Goal: Book appointment/travel/reservation

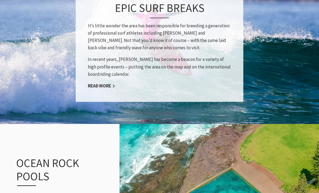
scroll to position [443, 0]
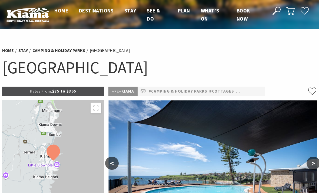
scroll to position [0, 0]
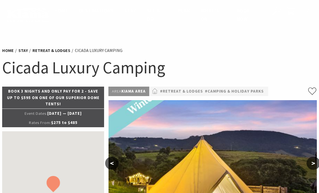
scroll to position [170, 0]
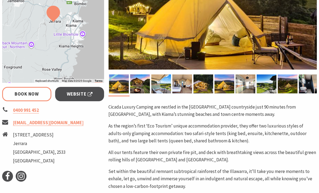
select select "3"
select select "2"
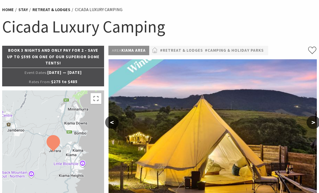
scroll to position [0, 0]
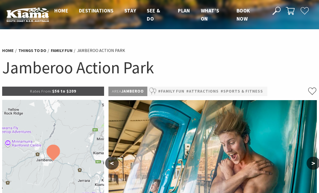
scroll to position [131, 0]
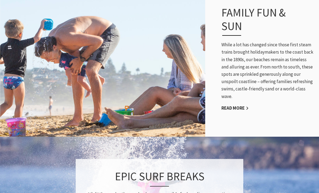
scroll to position [273, 0]
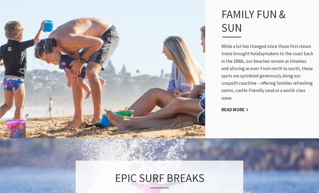
click at [235, 109] on link "Read More" at bounding box center [235, 110] width 27 height 6
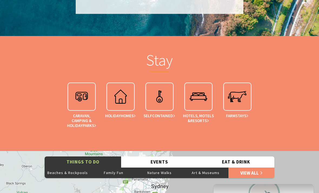
scroll to position [971, 0]
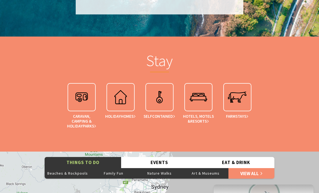
click at [202, 119] on span "Resorts" at bounding box center [199, 121] width 19 height 5
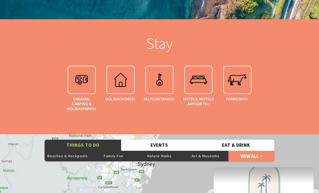
click at [90, 106] on span "Parks" at bounding box center [90, 108] width 14 height 5
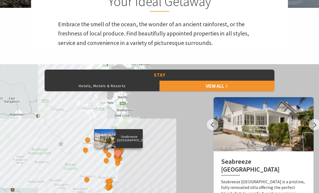
scroll to position [172, 0]
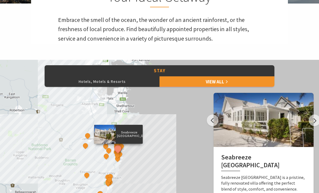
click at [310, 122] on button "Next" at bounding box center [315, 120] width 12 height 12
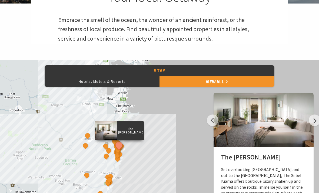
click at [313, 119] on button "Next" at bounding box center [315, 120] width 12 height 12
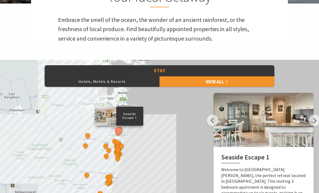
click at [312, 119] on button "Next" at bounding box center [315, 120] width 12 height 12
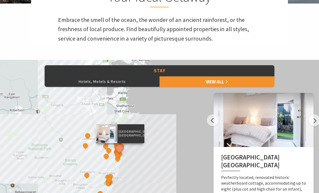
click at [213, 123] on button "Previous" at bounding box center [213, 120] width 12 height 12
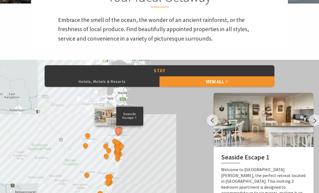
click at [129, 82] on button "Hotels, Motels & Resorts" at bounding box center [102, 81] width 115 height 11
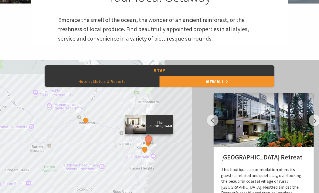
click at [315, 118] on button "Next" at bounding box center [315, 120] width 12 height 12
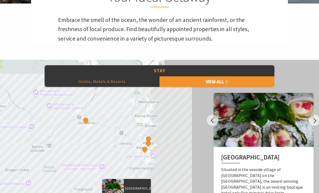
click at [311, 119] on button "Next" at bounding box center [315, 120] width 12 height 12
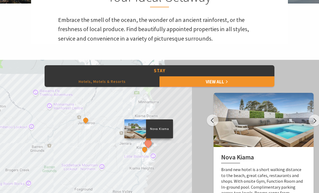
click at [317, 120] on button "Next" at bounding box center [315, 120] width 12 height 12
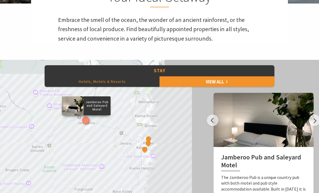
click at [316, 121] on button "Next" at bounding box center [315, 120] width 12 height 12
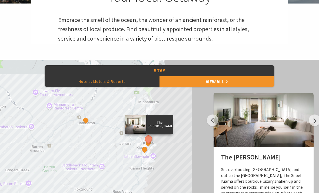
click at [313, 124] on button "Next" at bounding box center [315, 120] width 12 height 12
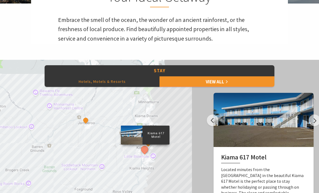
click at [312, 125] on div at bounding box center [264, 120] width 100 height 54
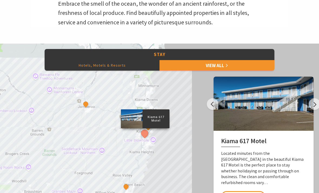
scroll to position [190, 0]
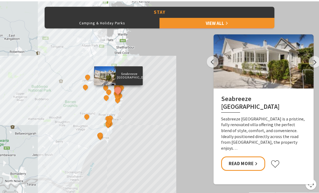
scroll to position [253, 0]
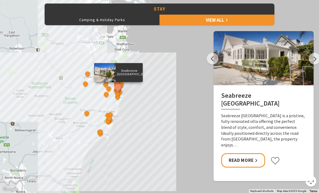
click at [313, 59] on button "Next" at bounding box center [315, 59] width 12 height 12
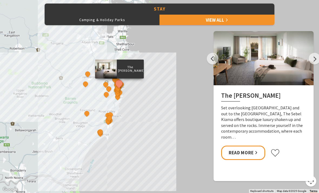
click at [309, 58] on button "Next" at bounding box center [315, 59] width 12 height 12
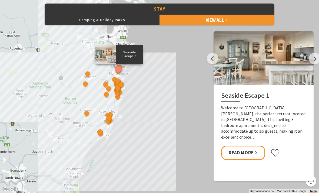
click at [312, 60] on button "Next" at bounding box center [315, 59] width 12 height 12
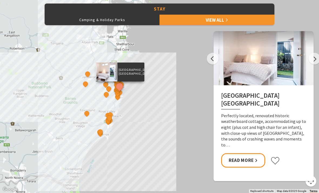
click at [316, 60] on button "Next" at bounding box center [315, 59] width 12 height 12
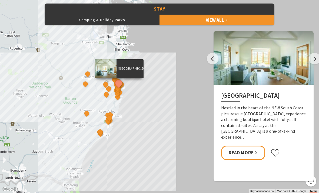
click at [314, 59] on button "Next" at bounding box center [315, 59] width 12 height 12
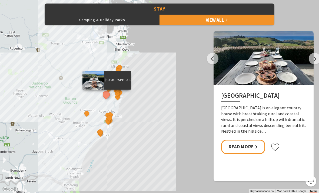
click at [314, 60] on button "Next" at bounding box center [315, 59] width 12 height 12
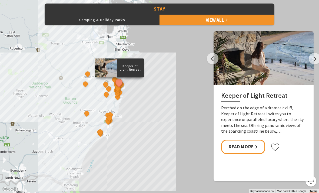
click at [312, 62] on button "Next" at bounding box center [315, 59] width 12 height 12
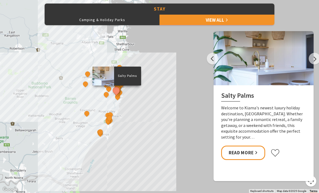
click at [308, 62] on div at bounding box center [264, 58] width 100 height 54
click at [315, 57] on button "Next" at bounding box center [315, 59] width 12 height 12
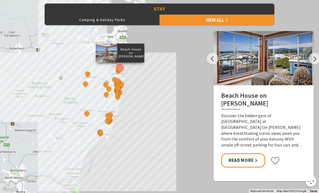
click at [314, 56] on button "Next" at bounding box center [315, 59] width 12 height 12
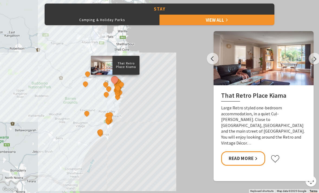
click at [317, 59] on button "Next" at bounding box center [315, 59] width 12 height 12
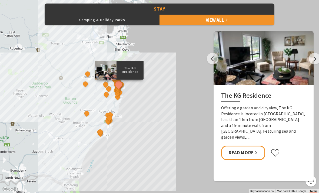
click at [312, 61] on button "Next" at bounding box center [315, 59] width 12 height 12
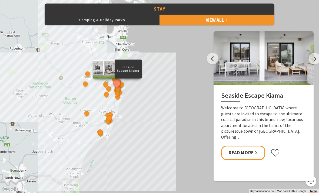
click at [313, 58] on button "Next" at bounding box center [315, 59] width 12 height 12
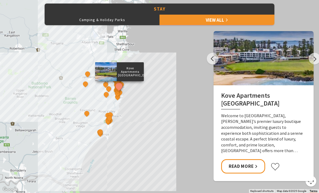
click at [314, 59] on button "Next" at bounding box center [315, 59] width 12 height 12
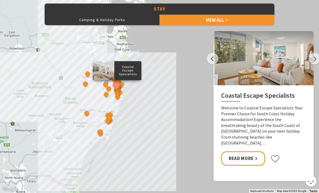
click at [314, 59] on button "Next" at bounding box center [315, 59] width 12 height 12
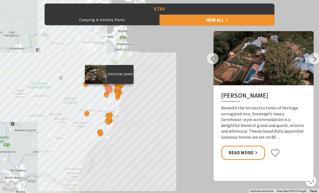
click at [313, 59] on button "Next" at bounding box center [315, 59] width 12 height 12
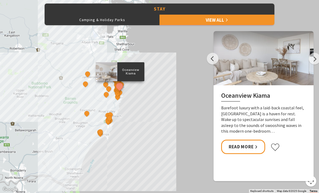
click at [316, 58] on button "Next" at bounding box center [315, 59] width 12 height 12
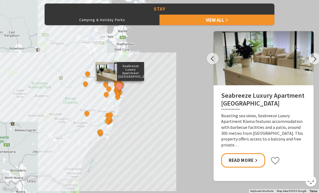
click at [317, 57] on button "Next" at bounding box center [315, 59] width 12 height 12
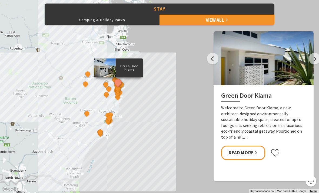
click at [318, 57] on button "Next" at bounding box center [315, 59] width 12 height 12
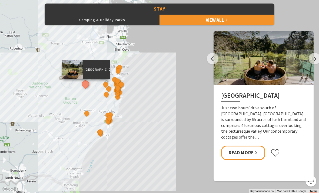
click at [316, 55] on button "Next" at bounding box center [315, 59] width 12 height 12
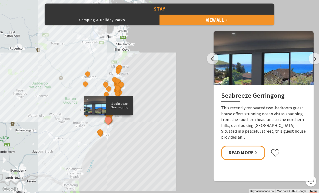
click at [315, 57] on button "Next" at bounding box center [315, 59] width 12 height 12
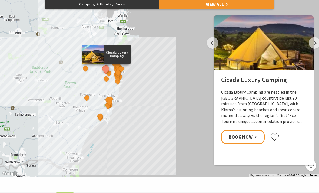
scroll to position [270, 0]
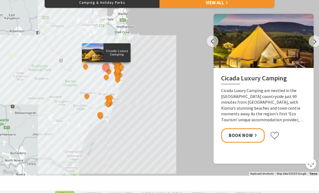
click at [245, 132] on link "Book Now" at bounding box center [243, 135] width 44 height 14
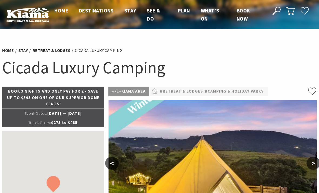
select select "3"
select select "2"
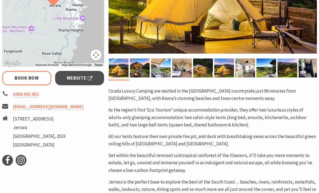
click at [42, 82] on link "Book Now" at bounding box center [26, 78] width 49 height 14
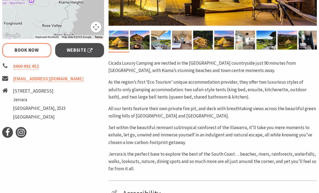
scroll to position [209, 0]
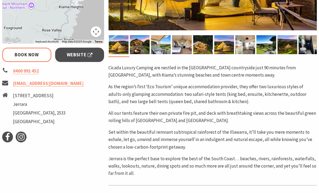
click at [94, 54] on link "Website" at bounding box center [79, 55] width 49 height 14
